Goal: Communication & Community: Answer question/provide support

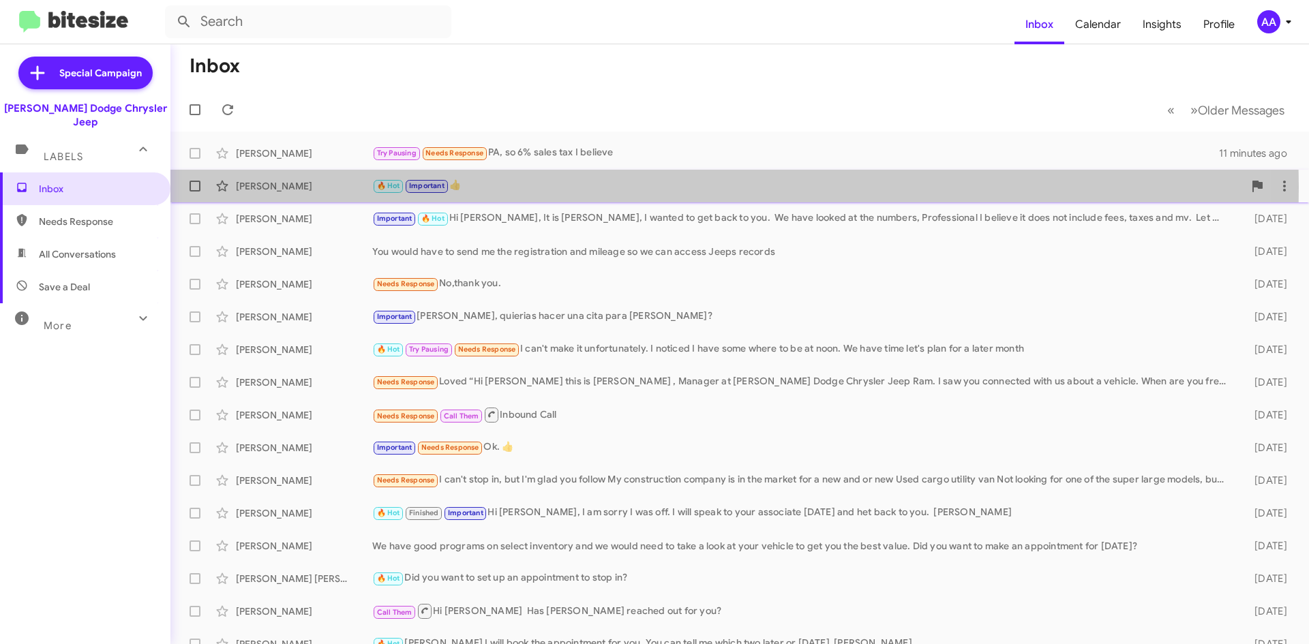
click at [332, 187] on div "[PERSON_NAME]" at bounding box center [304, 186] width 136 height 14
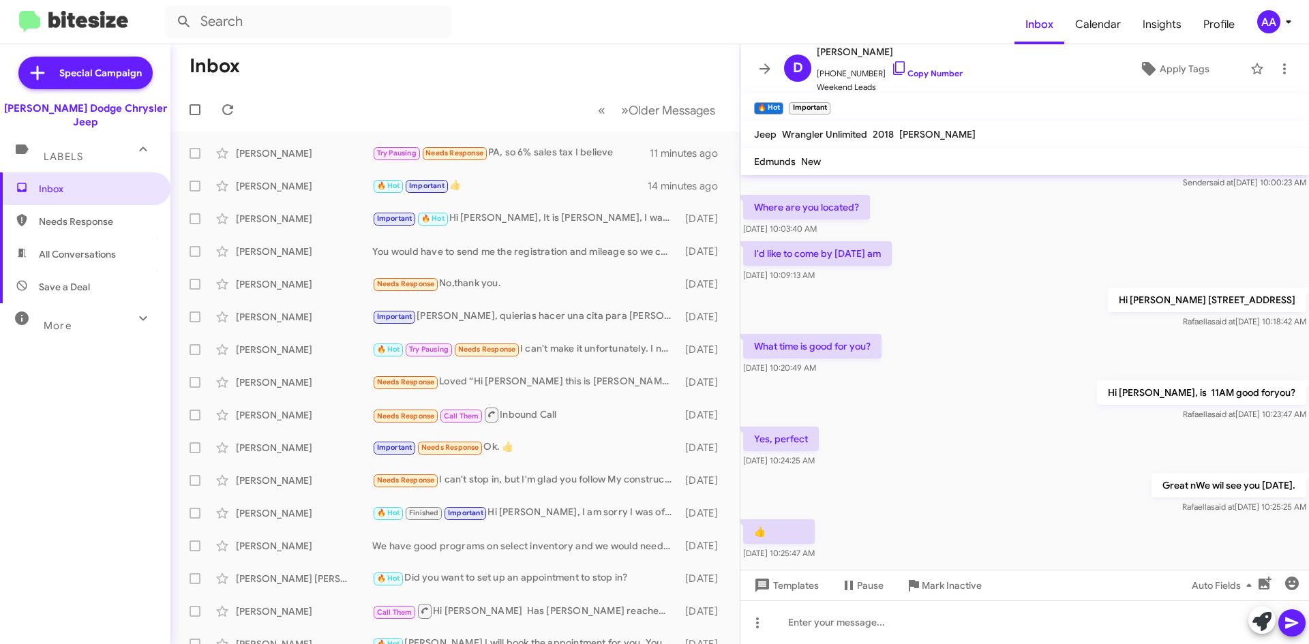
scroll to position [67, 0]
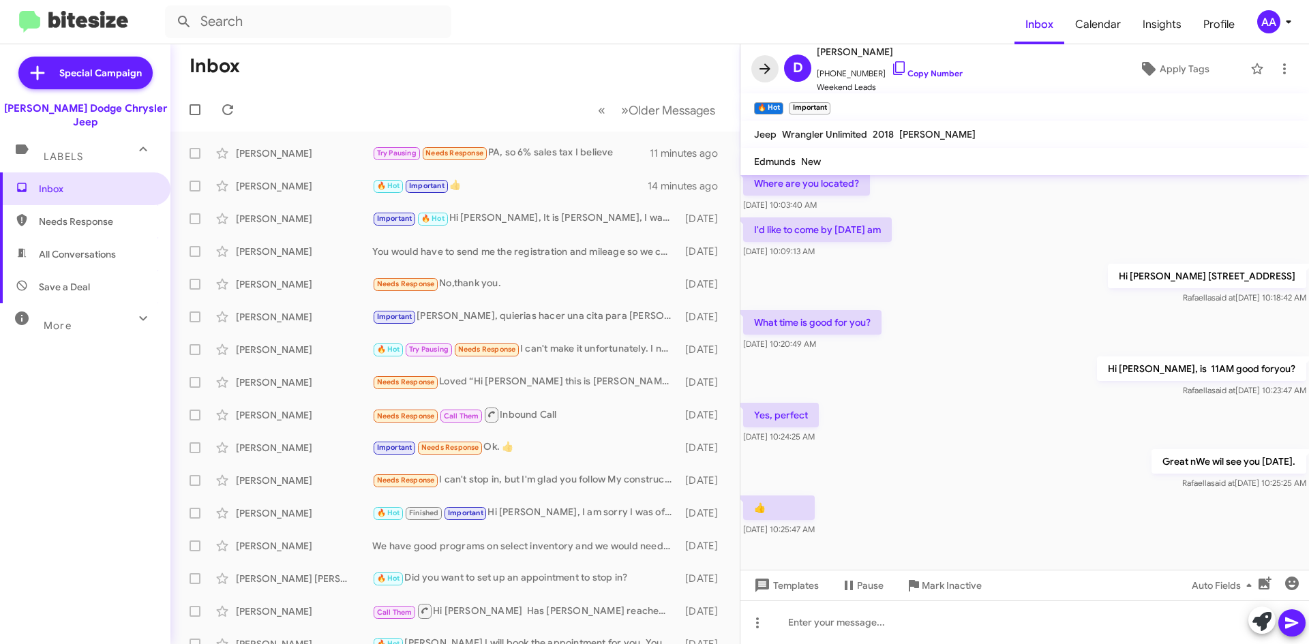
click at [767, 63] on icon at bounding box center [765, 69] width 16 height 16
